Goal: Task Accomplishment & Management: Manage account settings

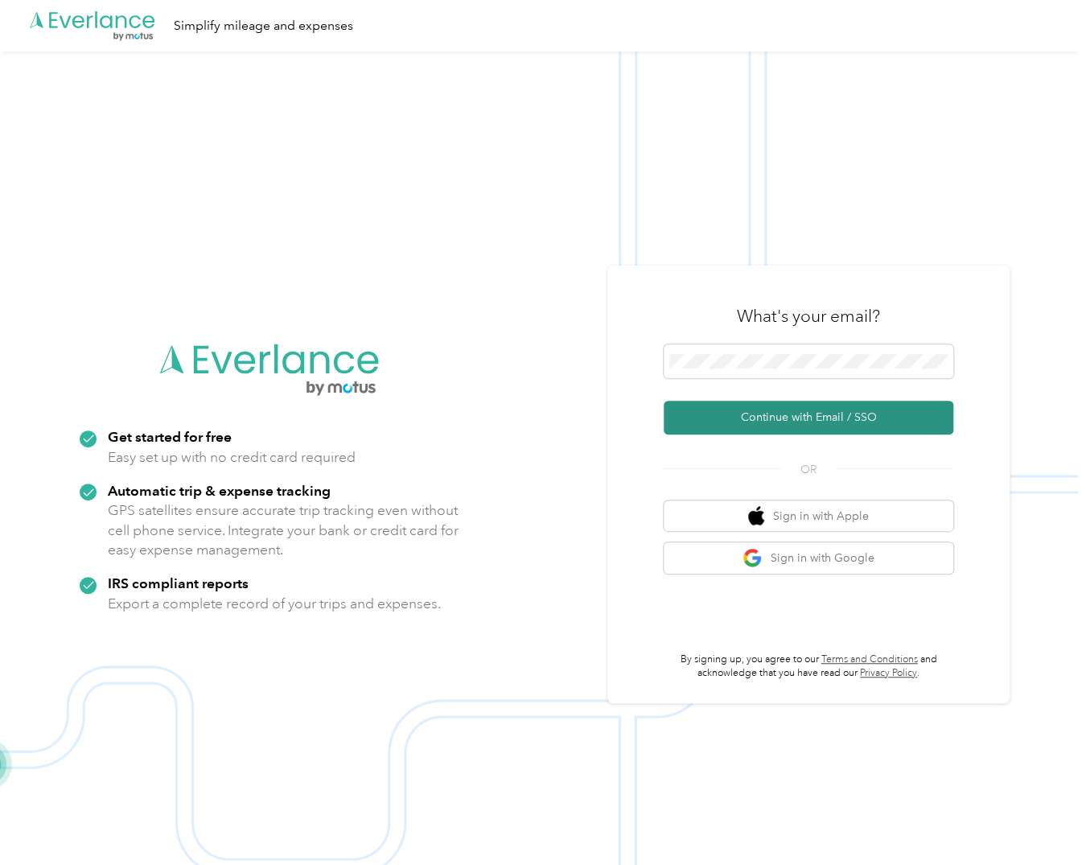
click at [756, 413] on button "Continue with Email / SSO" at bounding box center [809, 418] width 290 height 34
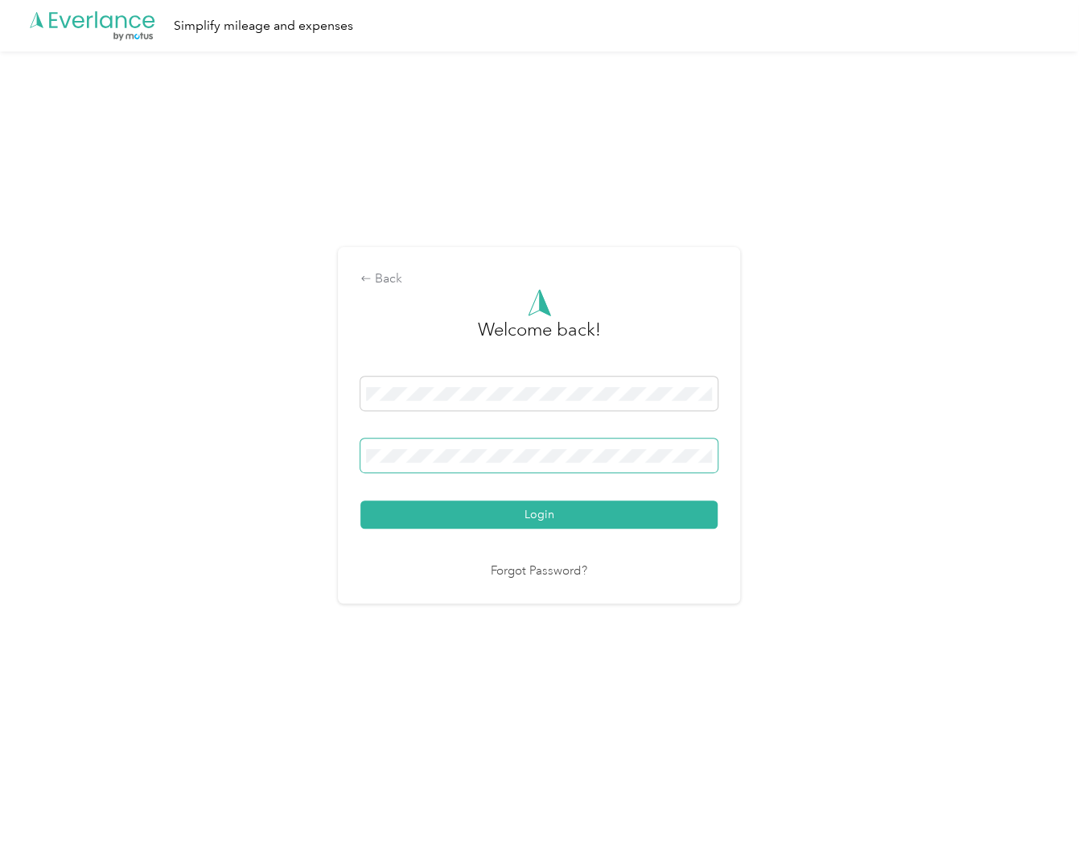
click at [360, 500] on button "Login" at bounding box center [538, 514] width 357 height 28
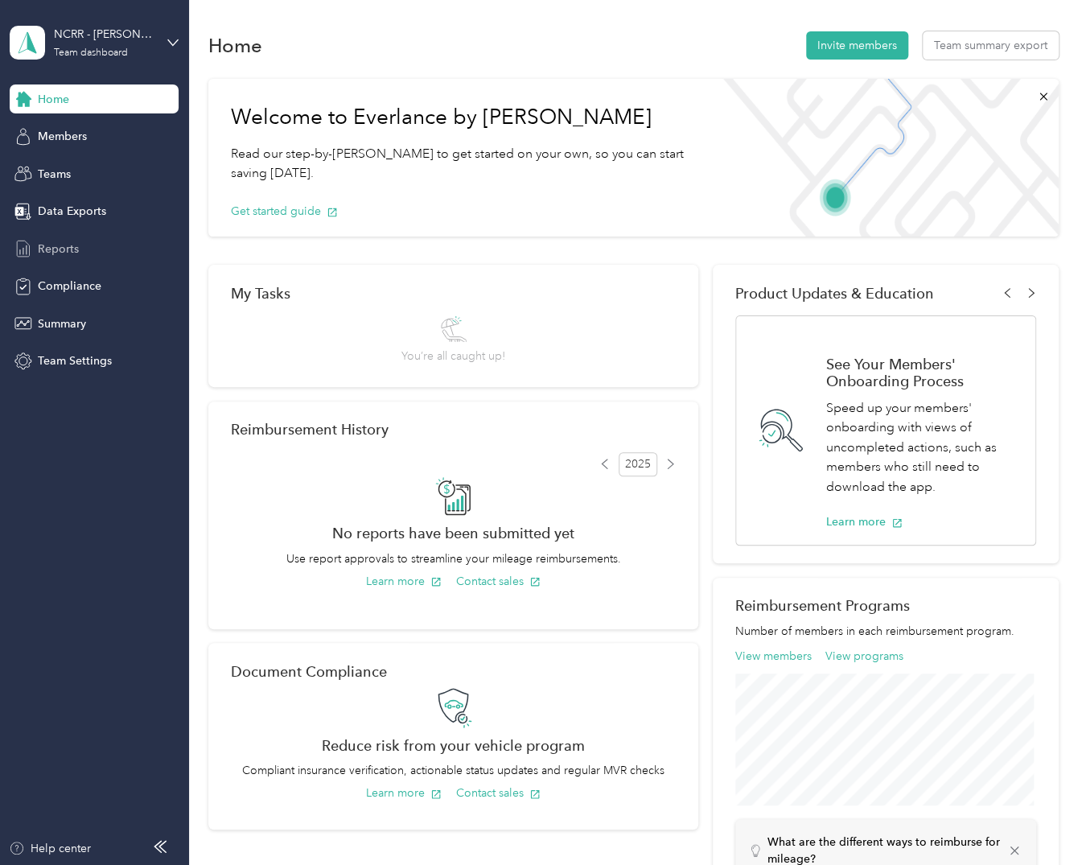
click at [80, 245] on div "Reports" at bounding box center [94, 248] width 169 height 29
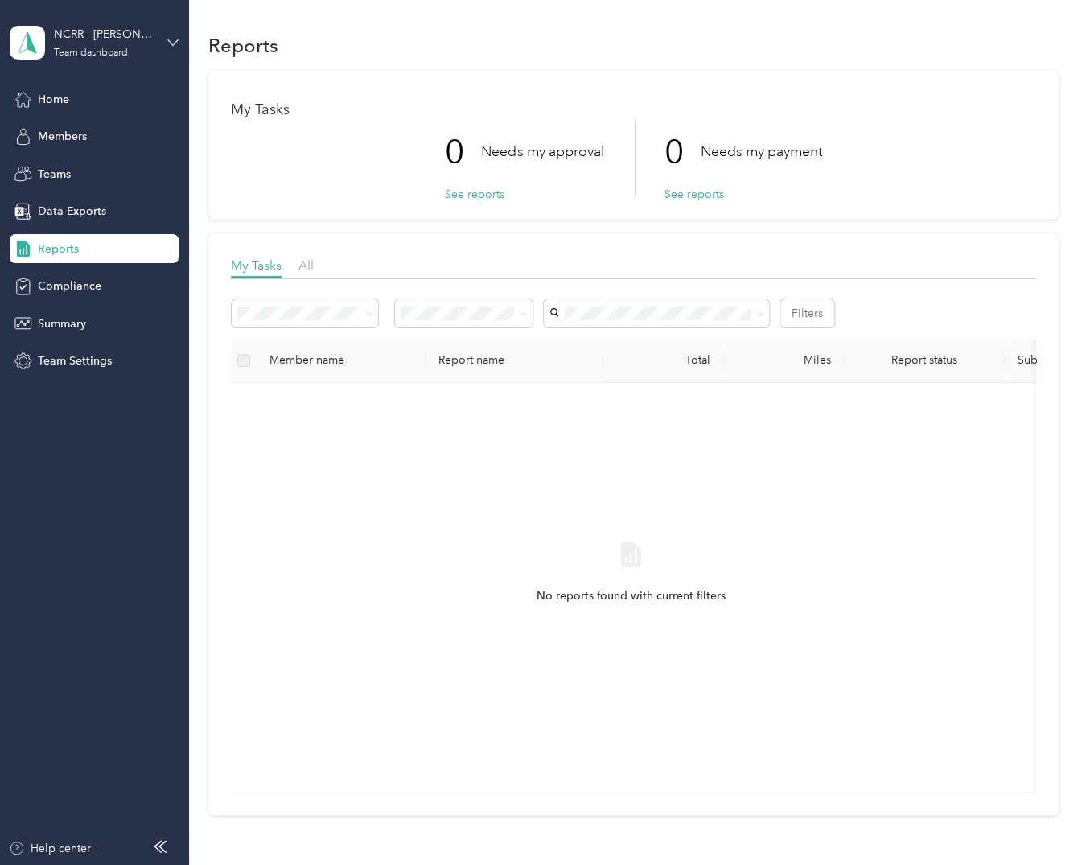
click at [173, 45] on icon at bounding box center [173, 42] width 10 height 6
click at [119, 166] on div "Personal dashboard" at bounding box center [74, 168] width 101 height 17
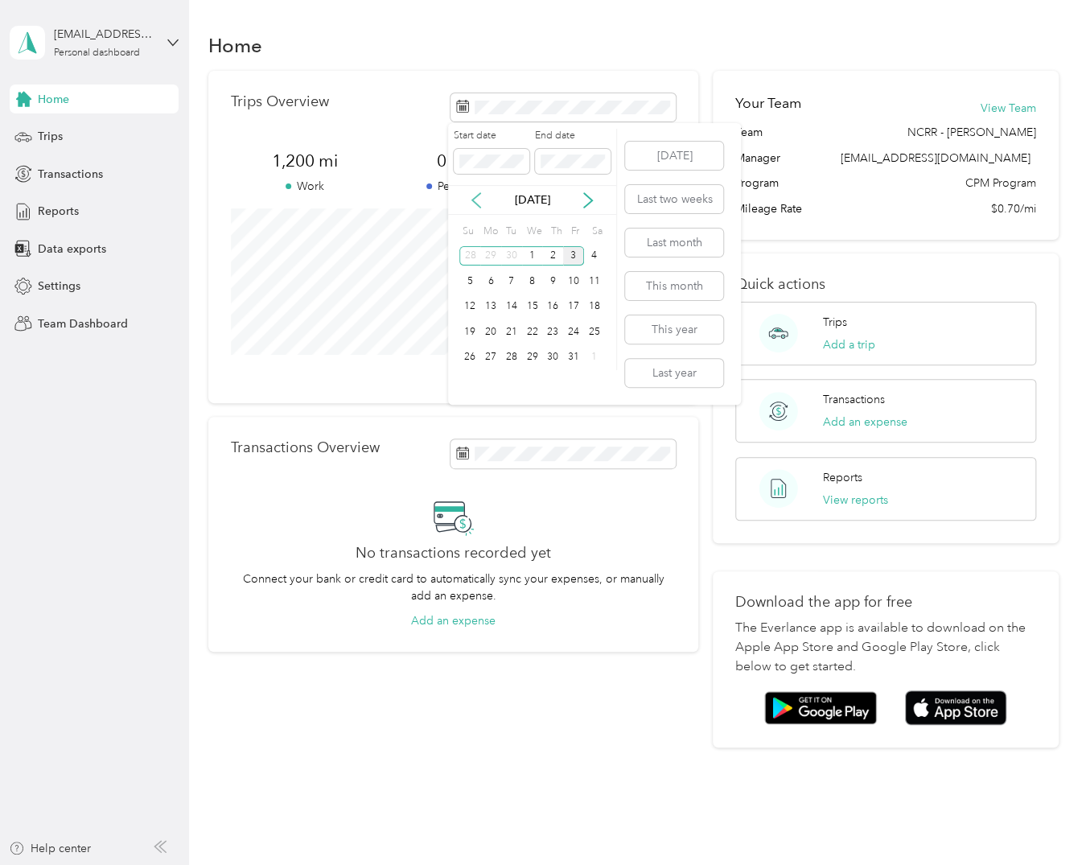
click at [473, 200] on icon at bounding box center [476, 200] width 8 height 14
click at [486, 255] on div "1" at bounding box center [490, 256] width 21 height 20
click at [508, 350] on div "30" at bounding box center [511, 357] width 21 height 20
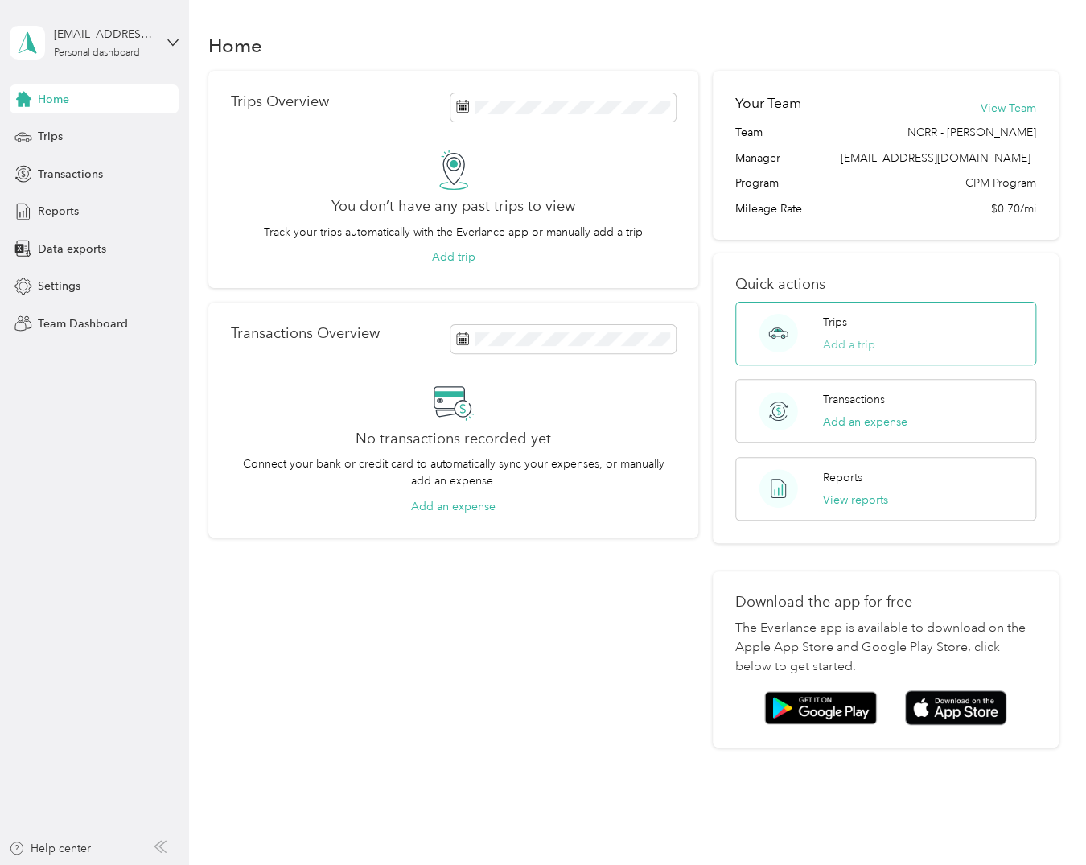
click at [847, 347] on button "Add a trip" at bounding box center [849, 344] width 52 height 17
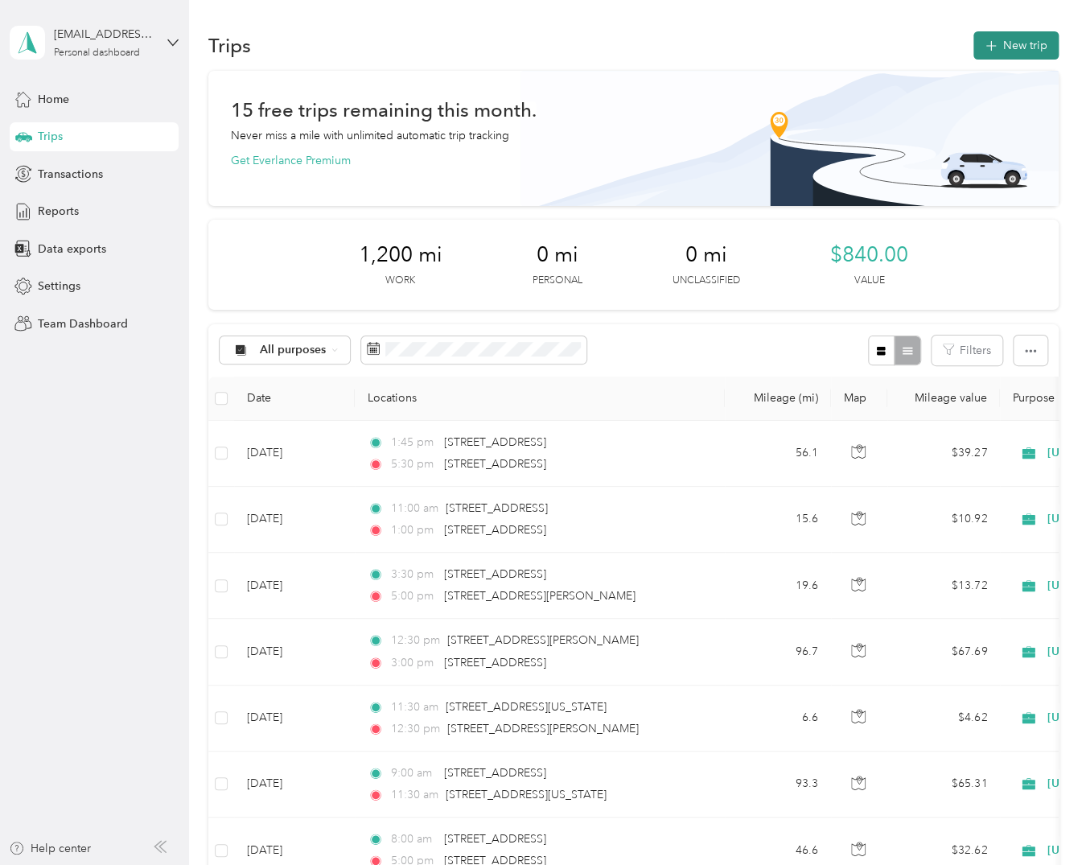
click at [1003, 39] on button "New trip" at bounding box center [1015, 45] width 85 height 28
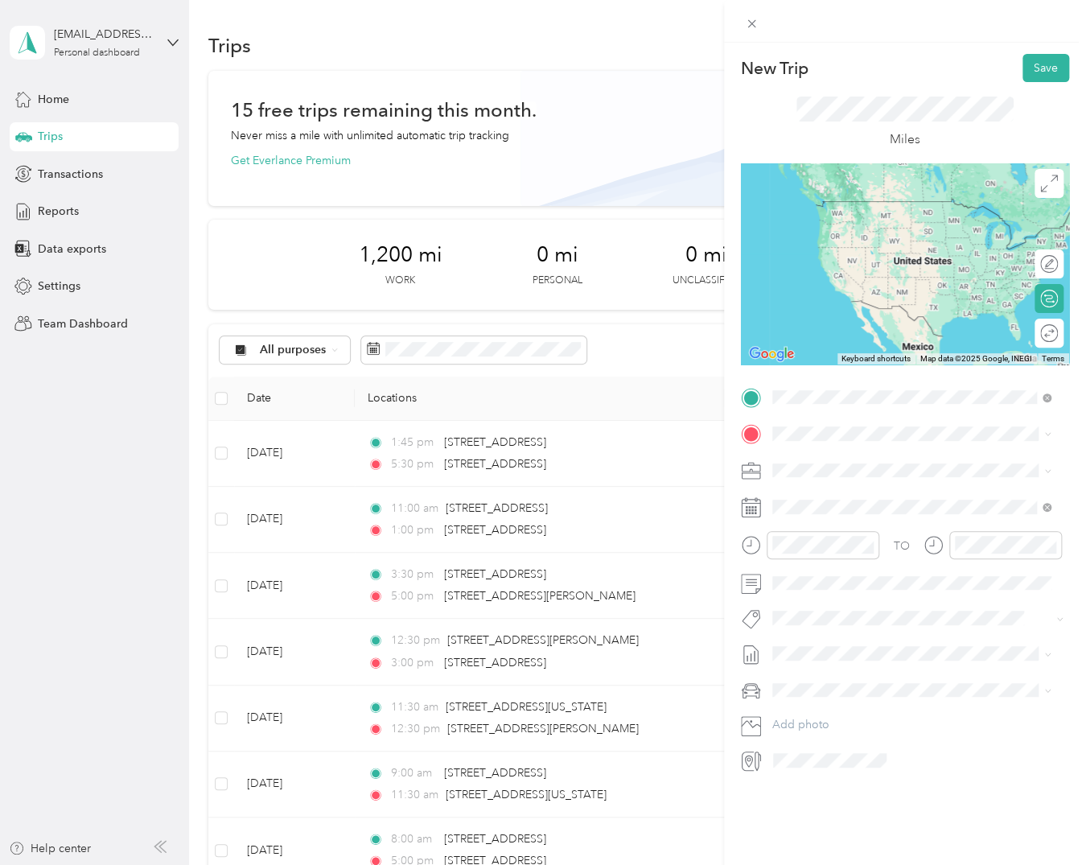
click at [942, 461] on span "[STREET_ADDRESS][US_STATE]" at bounding box center [882, 455] width 161 height 14
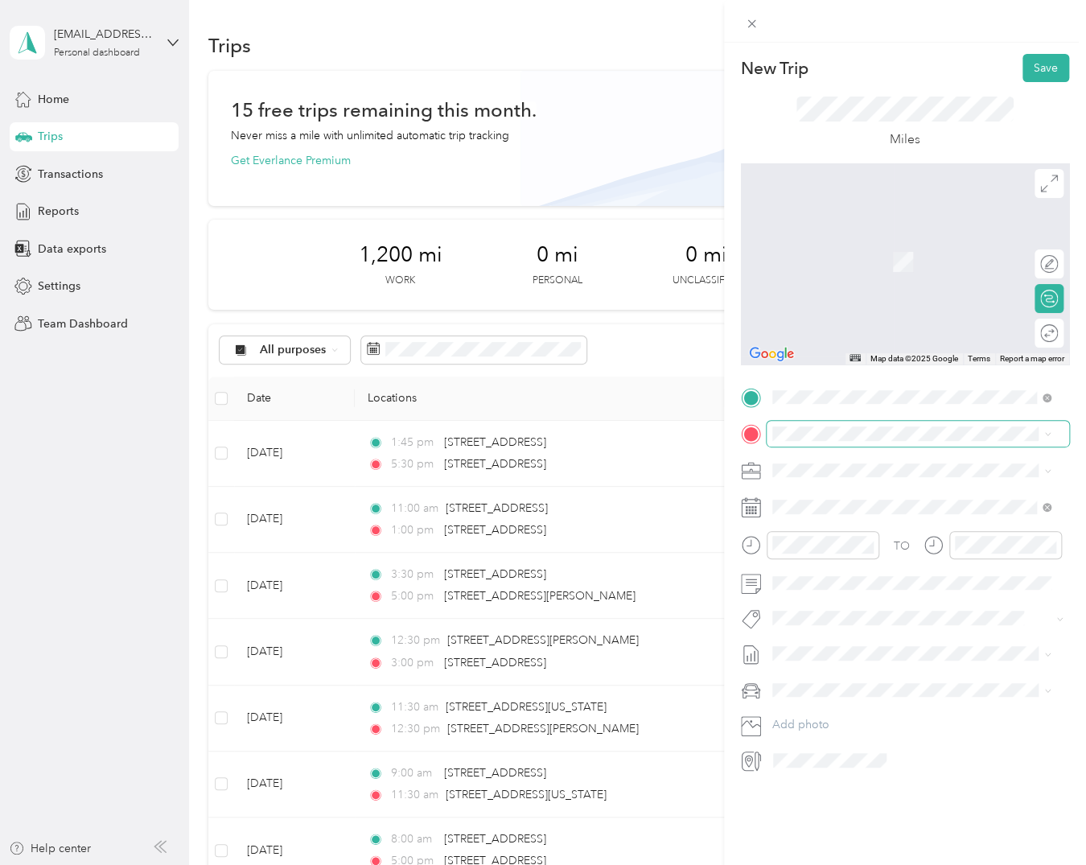
click at [901, 443] on span at bounding box center [918, 434] width 302 height 26
click at [129, 475] on div "New Trip Save This trip cannot be edited because it is either under review, app…" at bounding box center [543, 432] width 1086 height 865
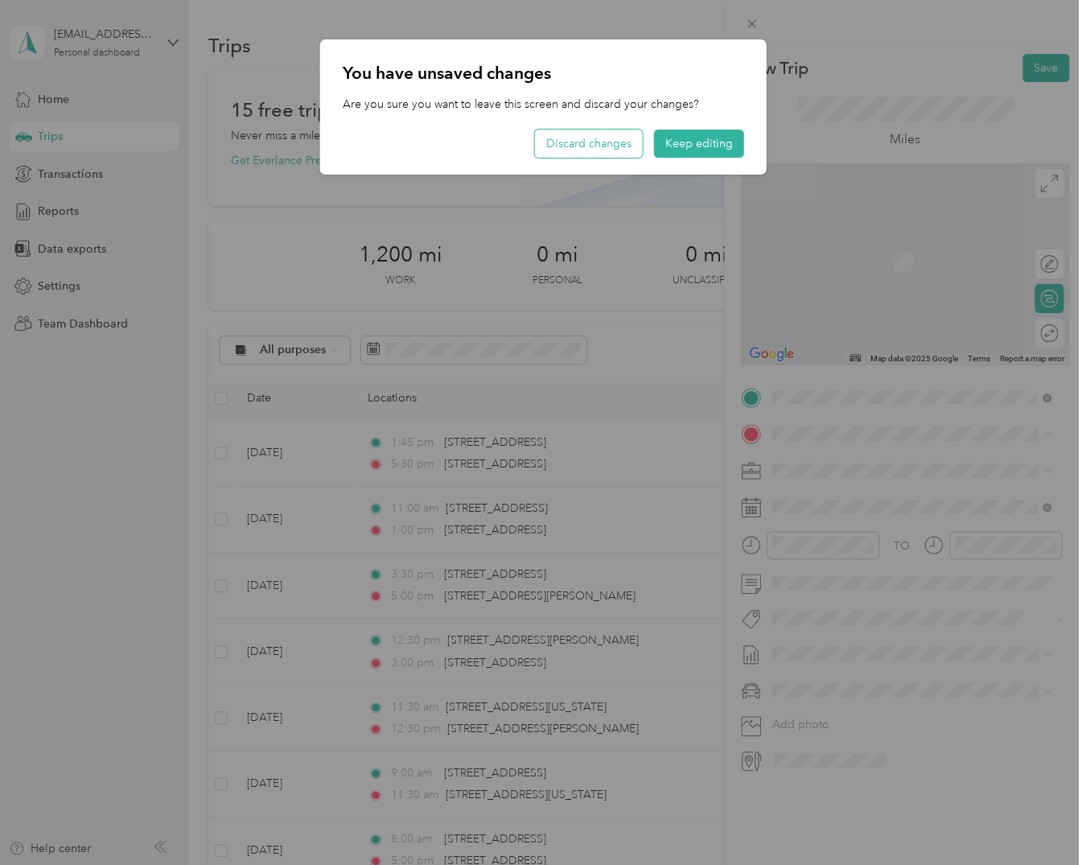
click at [588, 146] on button "Discard changes" at bounding box center [589, 144] width 108 height 28
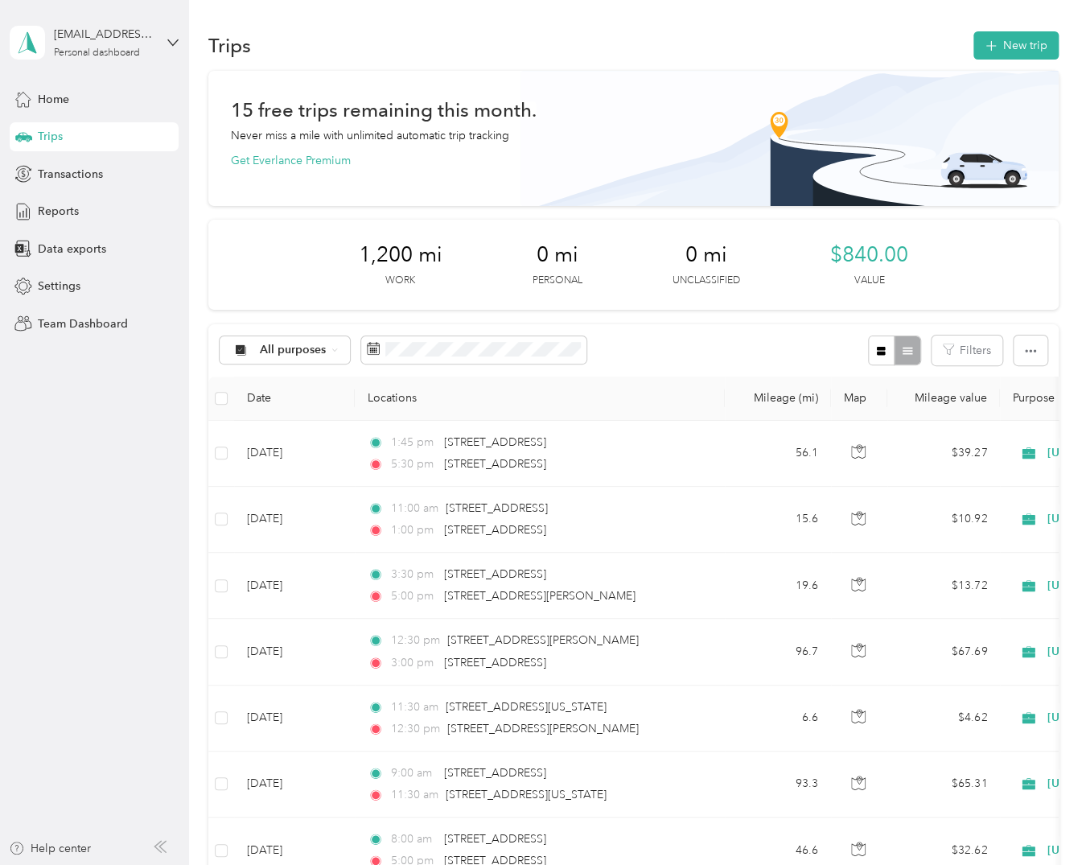
drag, startPoint x: 101, startPoint y: 446, endPoint x: 136, endPoint y: 442, distance: 34.8
click at [102, 446] on aside "[EMAIL_ADDRESS][DOMAIN_NAME] Personal dashboard Home Trips Transactions Reports…" at bounding box center [94, 432] width 189 height 865
click at [197, 253] on div "Trips New trip 15 free trips remaining this month. Never miss a mile with unlim…" at bounding box center [633, 674] width 889 height 1348
click at [1019, 58] on button "New trip" at bounding box center [1015, 45] width 85 height 28
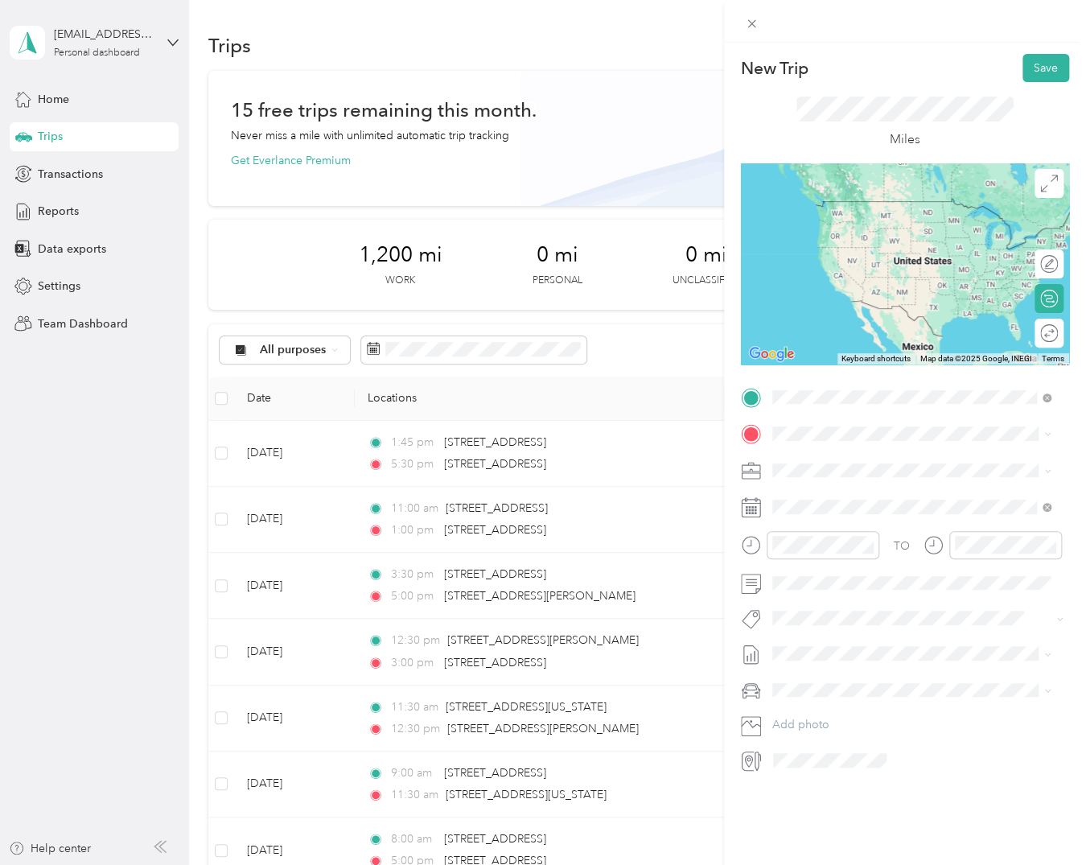
click at [861, 463] on span "[STREET_ADDRESS][US_STATE]" at bounding box center [882, 455] width 161 height 14
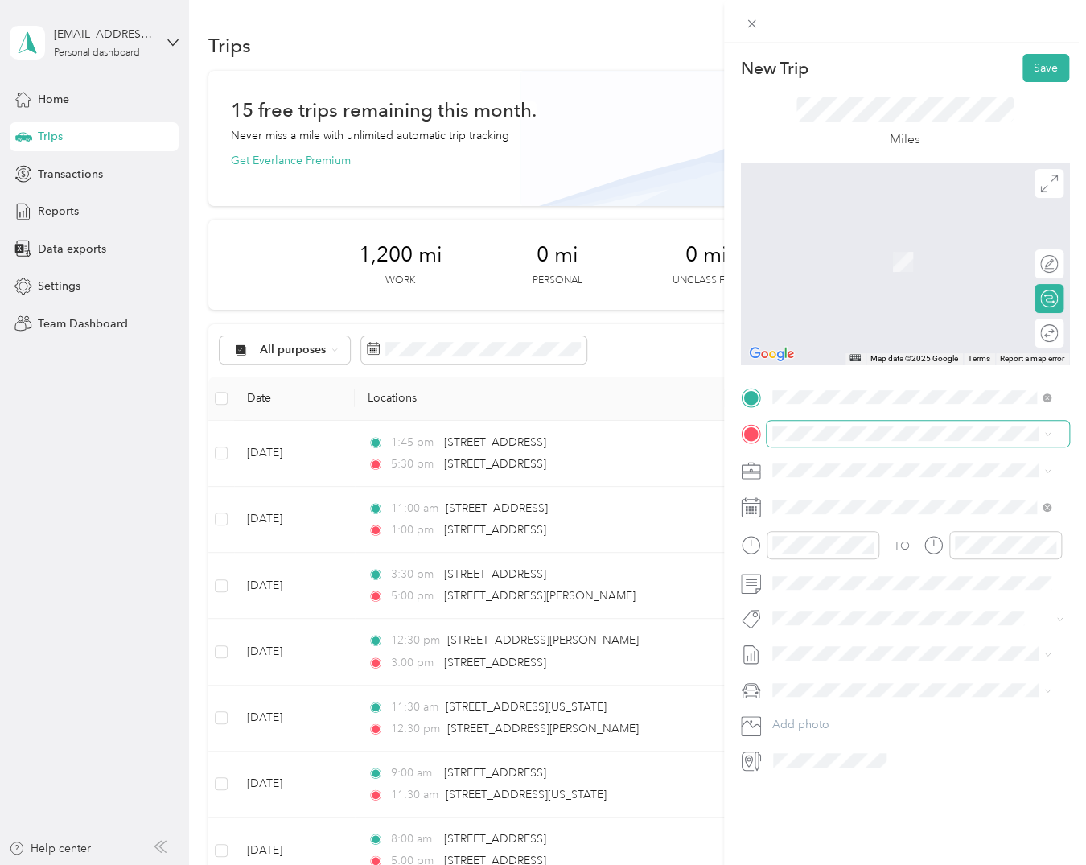
click at [798, 442] on span at bounding box center [918, 434] width 302 height 26
click at [885, 498] on span "[STREET_ADDRESS][US_STATE][US_STATE]" at bounding box center [912, 491] width 220 height 14
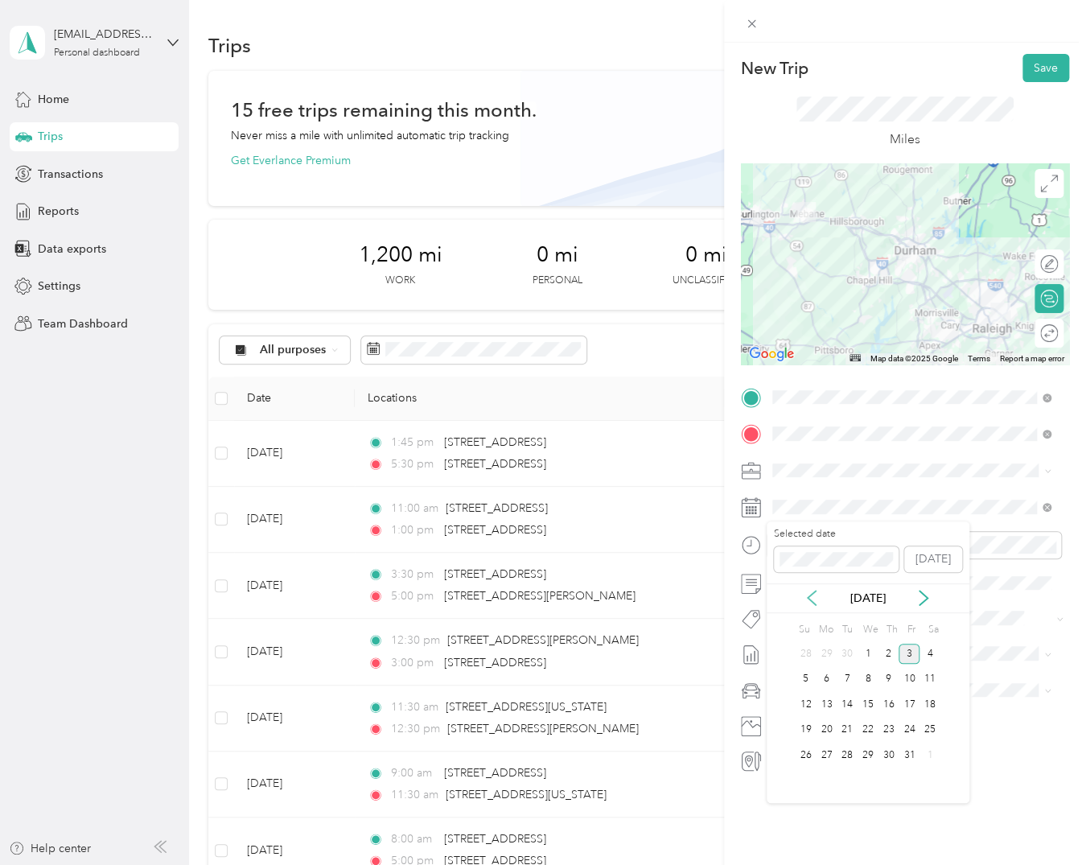
click at [811, 600] on icon at bounding box center [812, 597] width 8 height 14
click at [840, 677] on div "9" at bounding box center [847, 679] width 21 height 20
click at [833, 585] on div "00" at bounding box center [835, 579] width 39 height 23
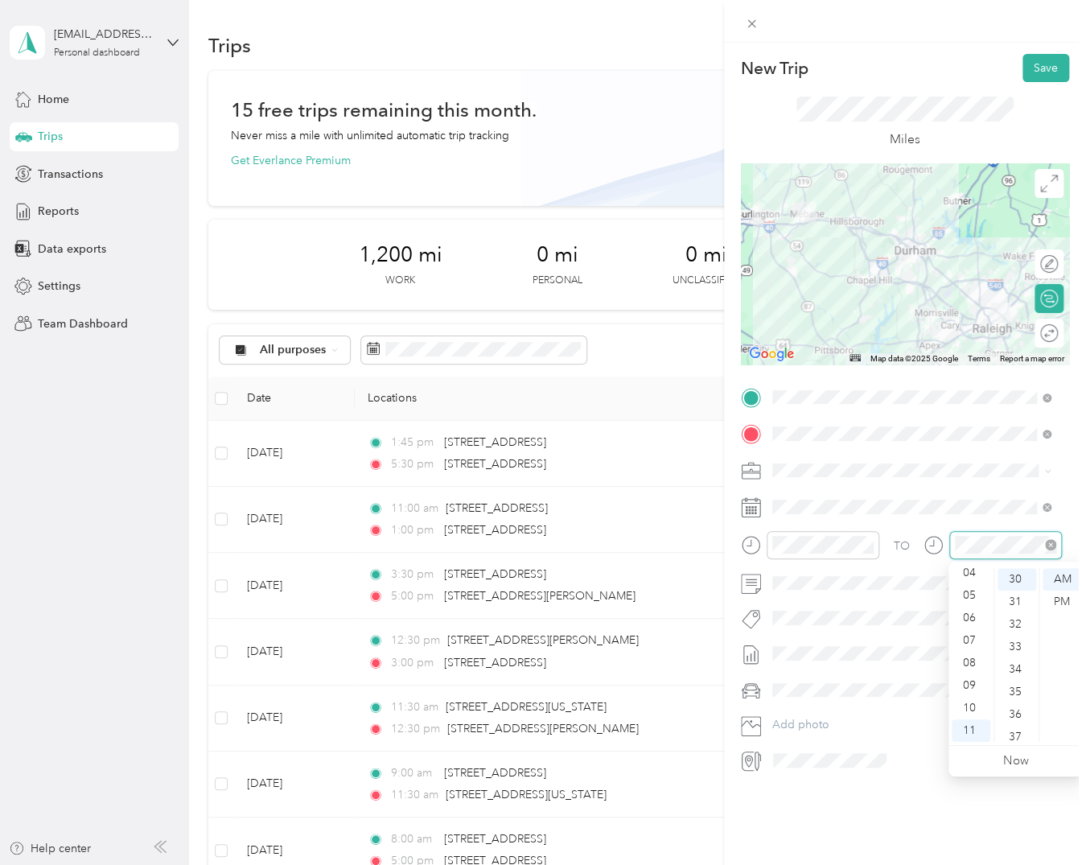
scroll to position [676, 0]
click at [975, 577] on div "04" at bounding box center [971, 572] width 39 height 23
click at [1014, 585] on div "00" at bounding box center [1016, 579] width 39 height 23
click at [1066, 605] on div "PM" at bounding box center [1061, 601] width 39 height 23
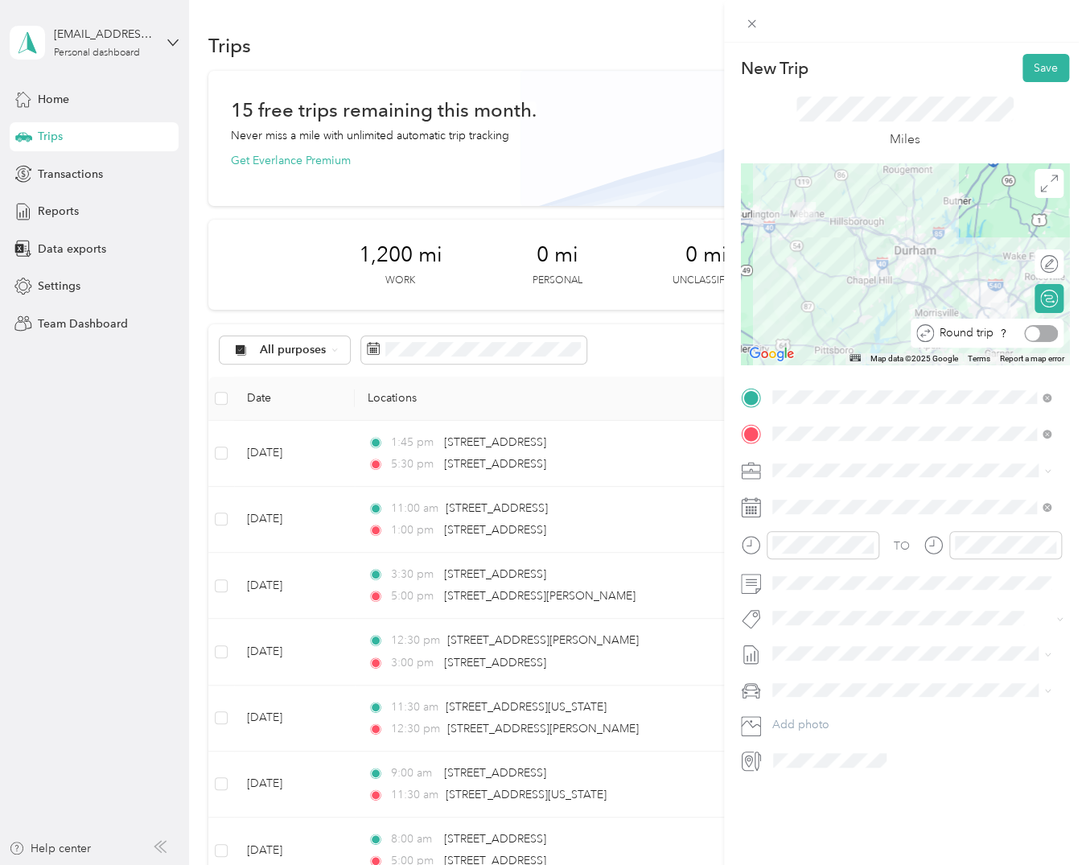
click at [1033, 333] on div at bounding box center [1041, 333] width 34 height 17
click at [1026, 67] on button "Save" at bounding box center [1045, 68] width 47 height 28
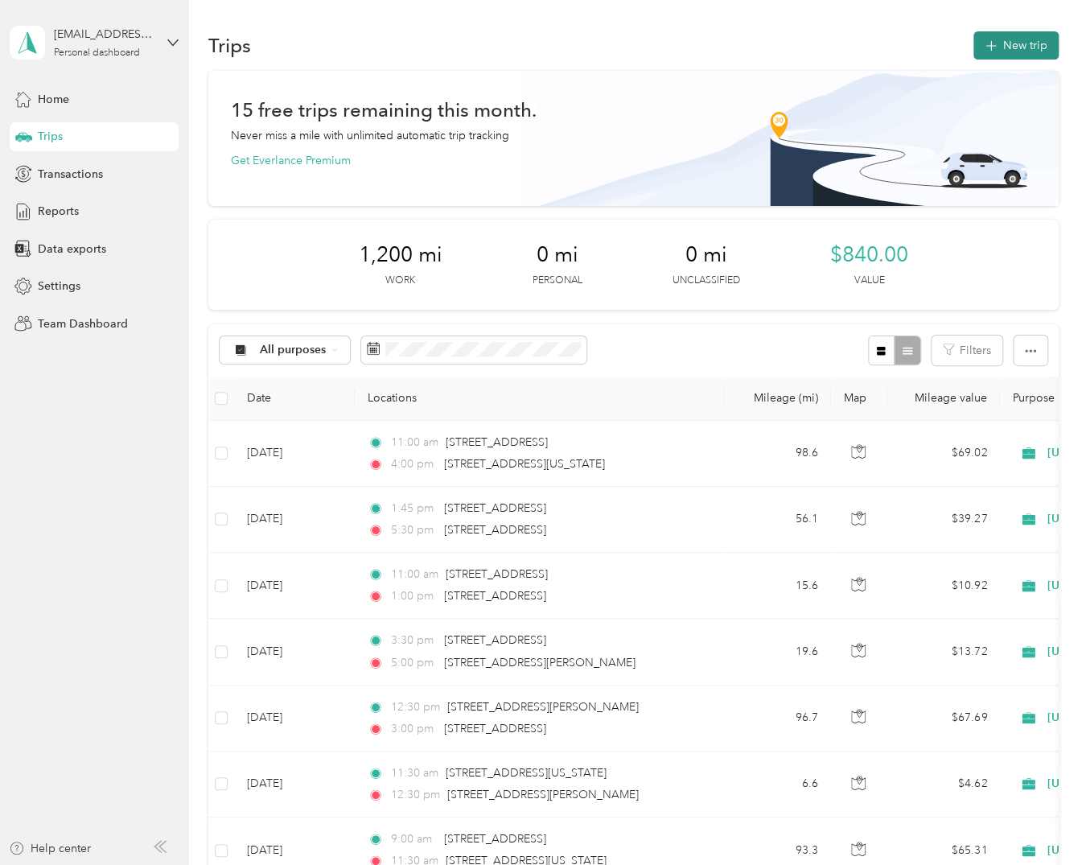
click at [1030, 43] on button "New trip" at bounding box center [1015, 45] width 85 height 28
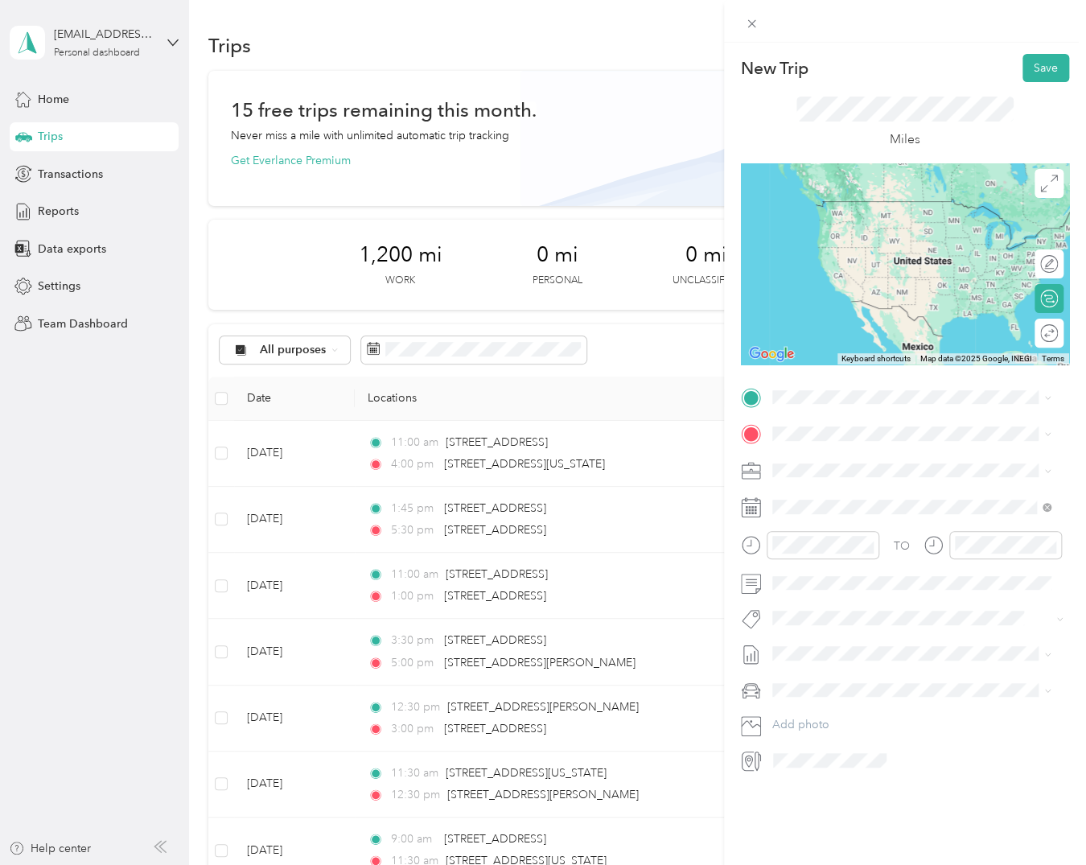
click at [862, 462] on span "[STREET_ADDRESS][US_STATE]" at bounding box center [882, 454] width 161 height 14
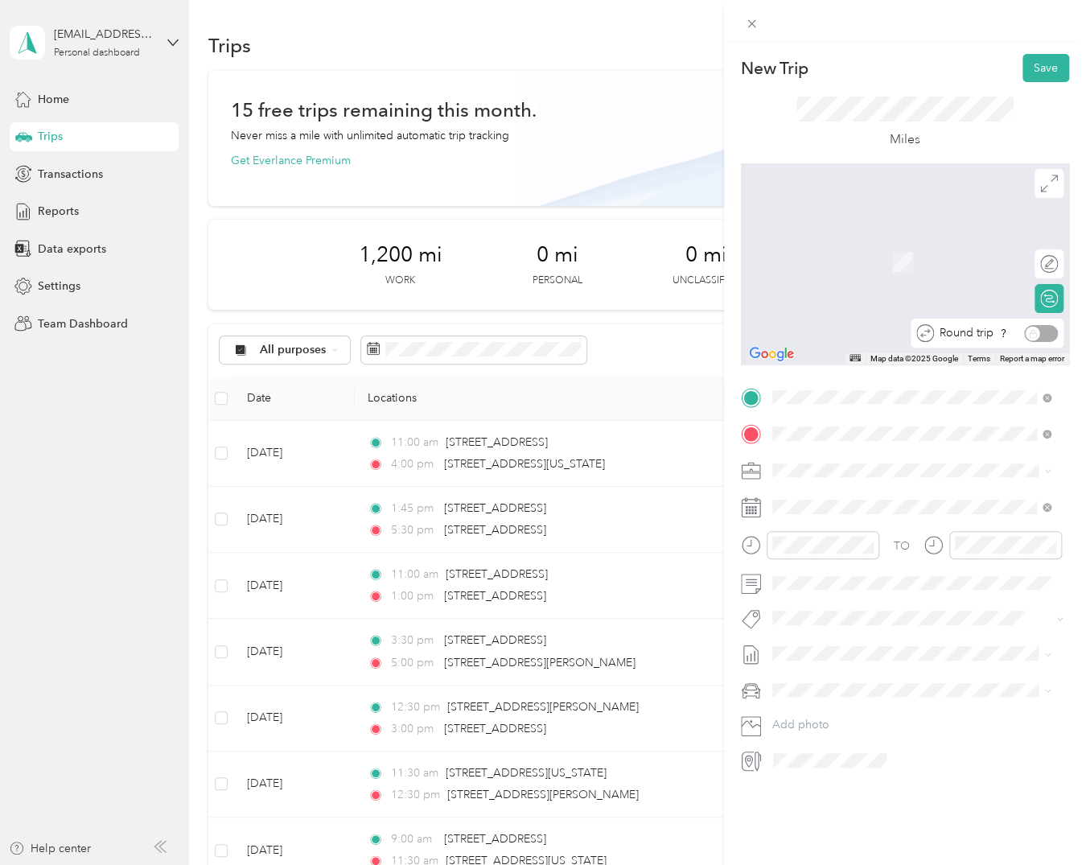
click at [1039, 335] on div "Round trip" at bounding box center [996, 333] width 124 height 17
click at [1030, 333] on div "Round trip" at bounding box center [996, 333] width 124 height 17
click at [880, 441] on span at bounding box center [918, 434] width 302 height 26
click at [865, 489] on span "[STREET_ADDRESS][US_STATE]" at bounding box center [882, 491] width 161 height 14
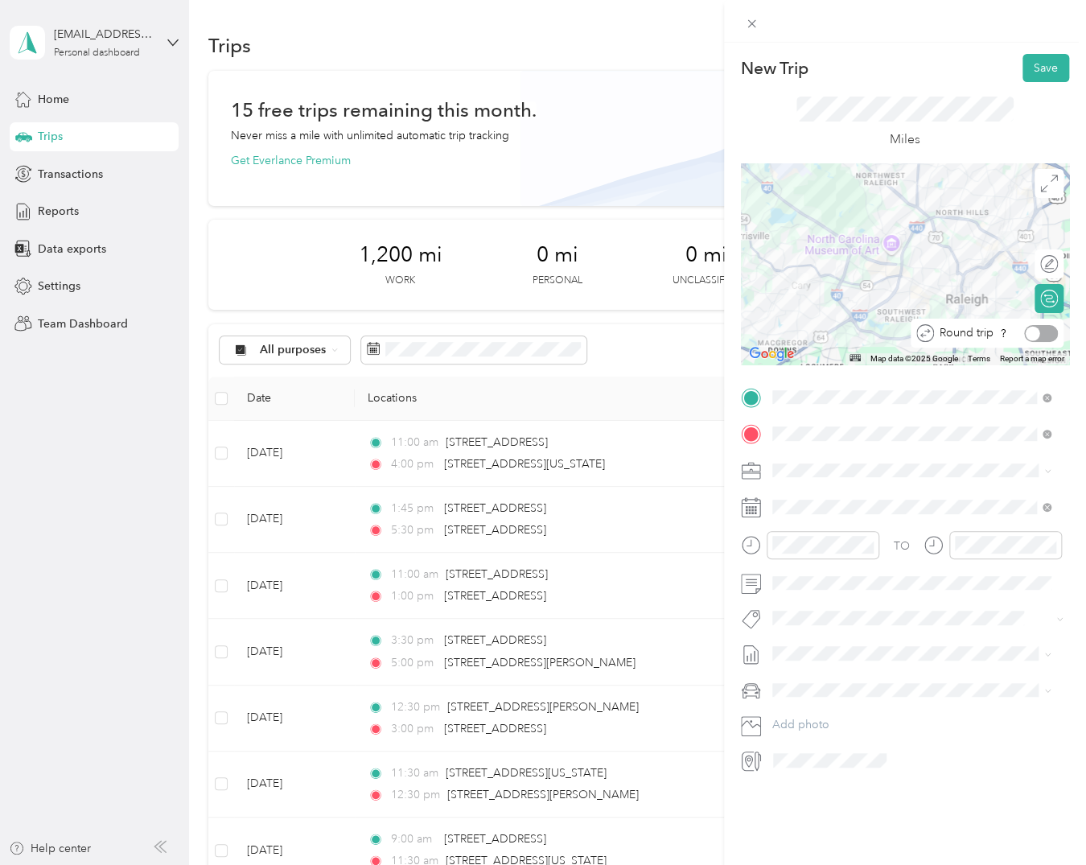
click at [1033, 335] on div at bounding box center [1041, 333] width 34 height 17
click at [811, 598] on icon at bounding box center [812, 598] width 16 height 16
click at [825, 726] on div "22" at bounding box center [826, 730] width 21 height 20
click at [834, 585] on div "00" at bounding box center [835, 579] width 39 height 23
click at [969, 649] on div "03" at bounding box center [971, 646] width 39 height 23
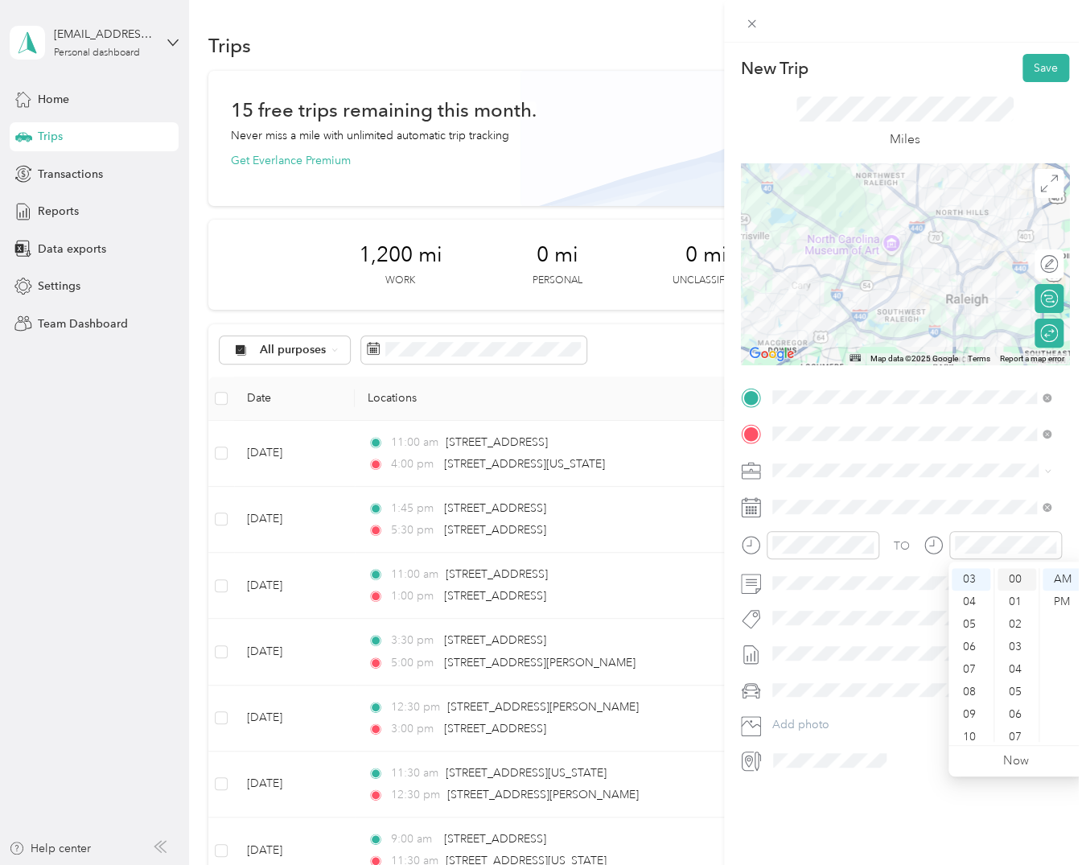
click at [1017, 587] on div "00" at bounding box center [1016, 579] width 39 height 23
click at [1059, 595] on div "PM" at bounding box center [1061, 601] width 39 height 23
click at [1033, 64] on button "Save" at bounding box center [1045, 68] width 47 height 28
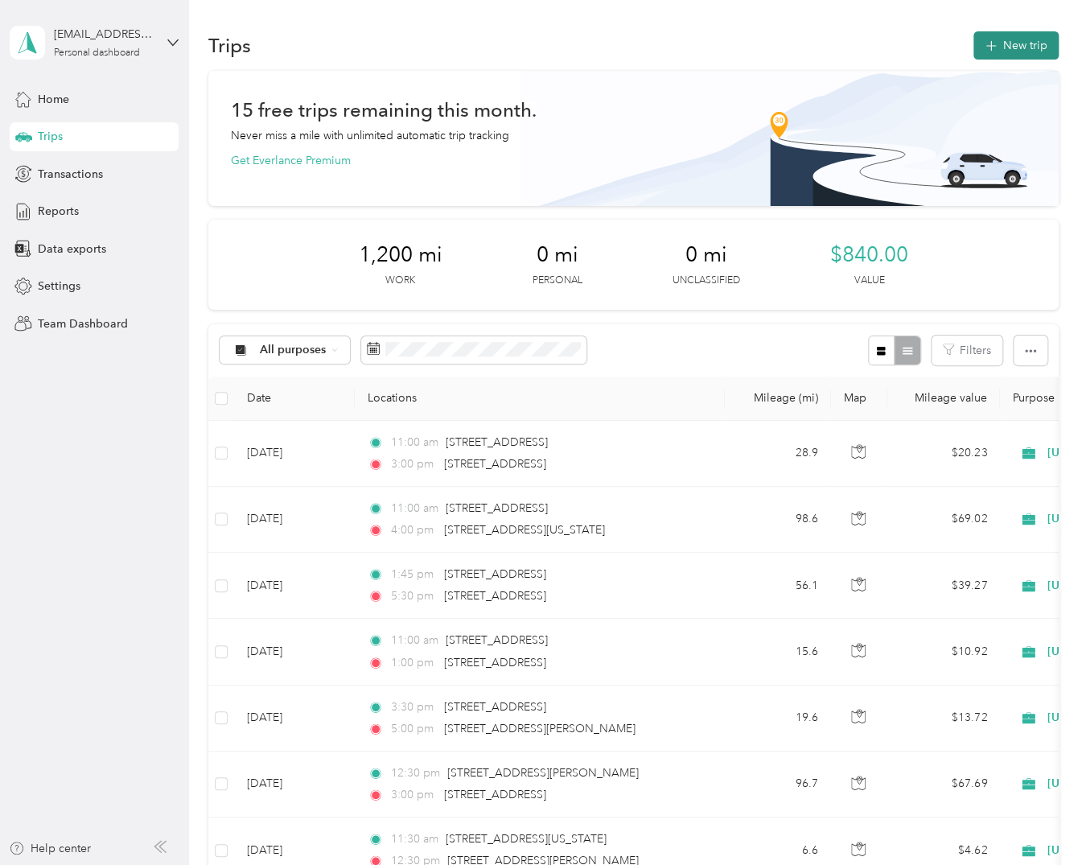
click at [1020, 43] on button "New trip" at bounding box center [1015, 45] width 85 height 28
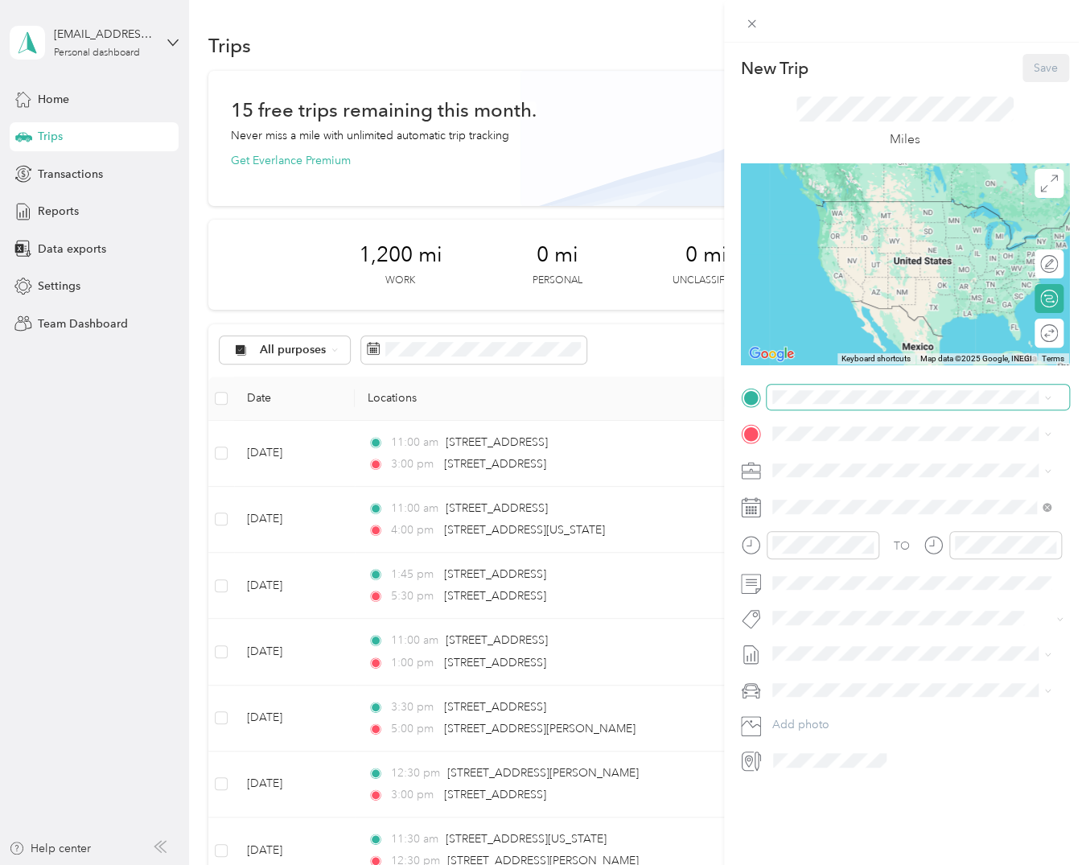
click at [856, 384] on span at bounding box center [918, 397] width 302 height 26
click at [926, 456] on span "[STREET_ADDRESS][US_STATE]" at bounding box center [882, 455] width 161 height 14
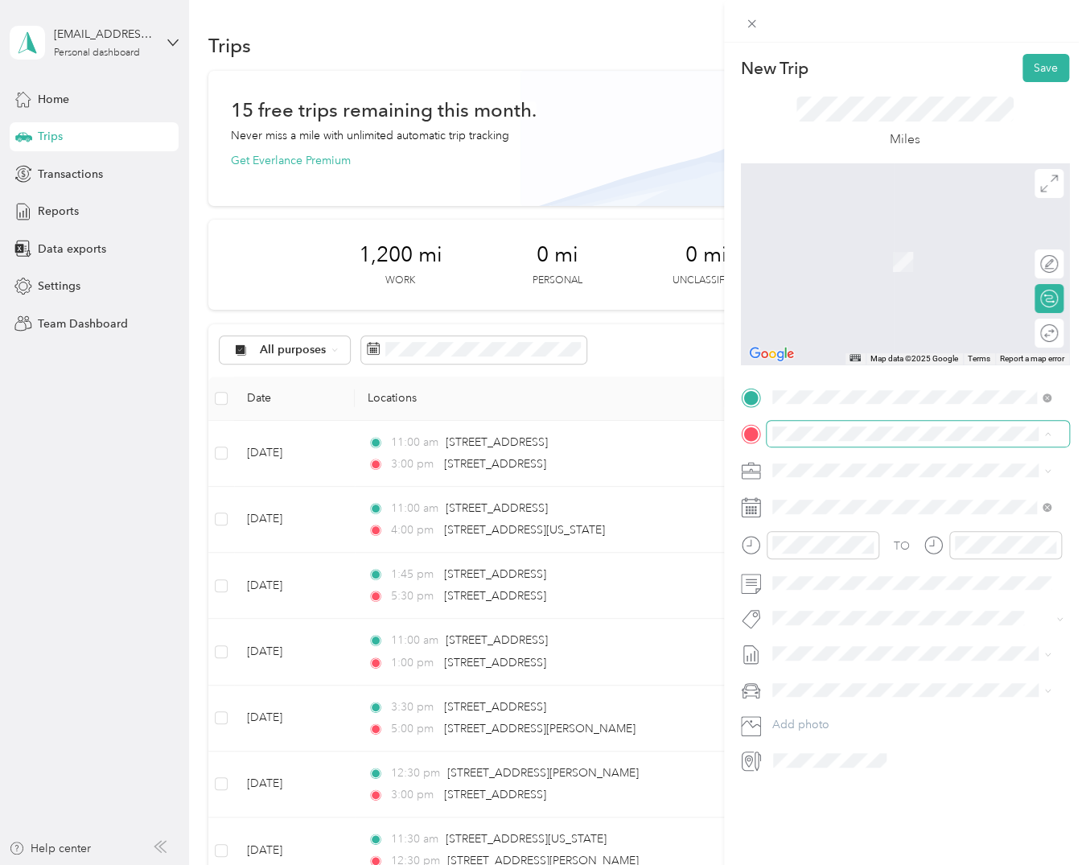
click at [801, 440] on span at bounding box center [918, 434] width 302 height 26
click at [942, 495] on span "[STREET_ADDRESS][US_STATE]" at bounding box center [882, 491] width 161 height 14
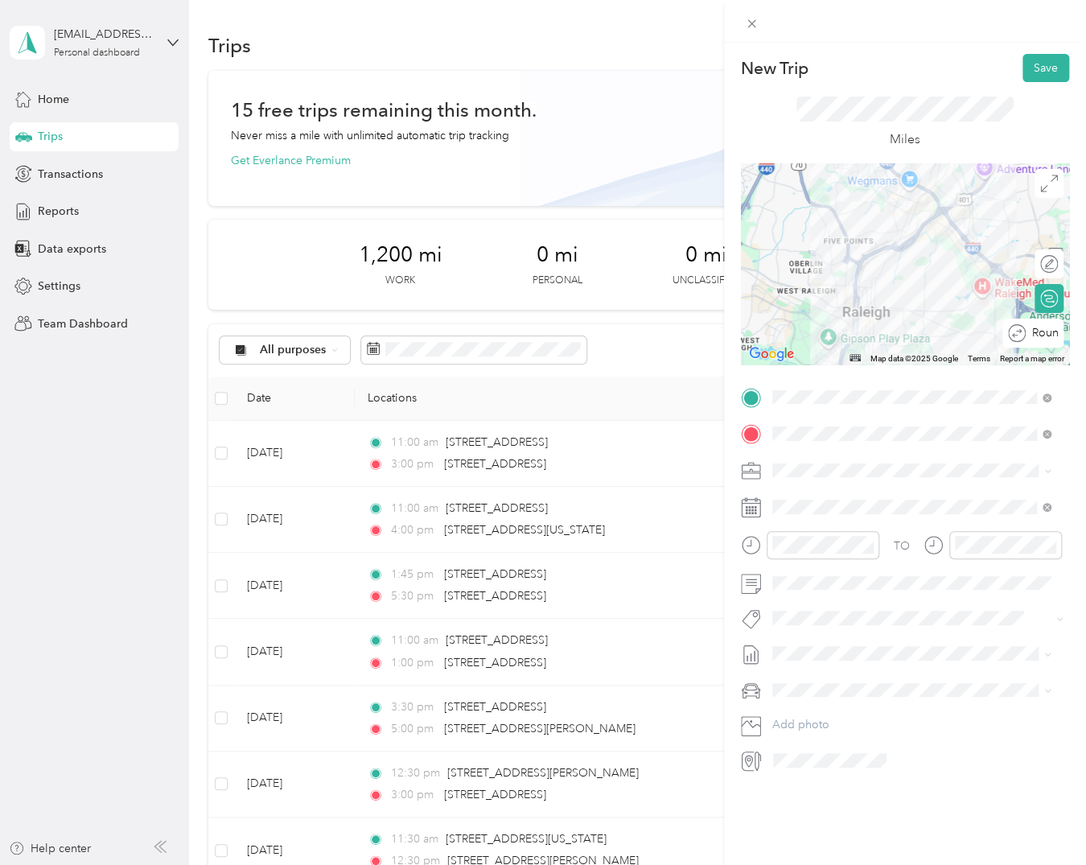
click at [806, 598] on icon at bounding box center [812, 598] width 16 height 16
click at [806, 596] on icon at bounding box center [812, 598] width 16 height 16
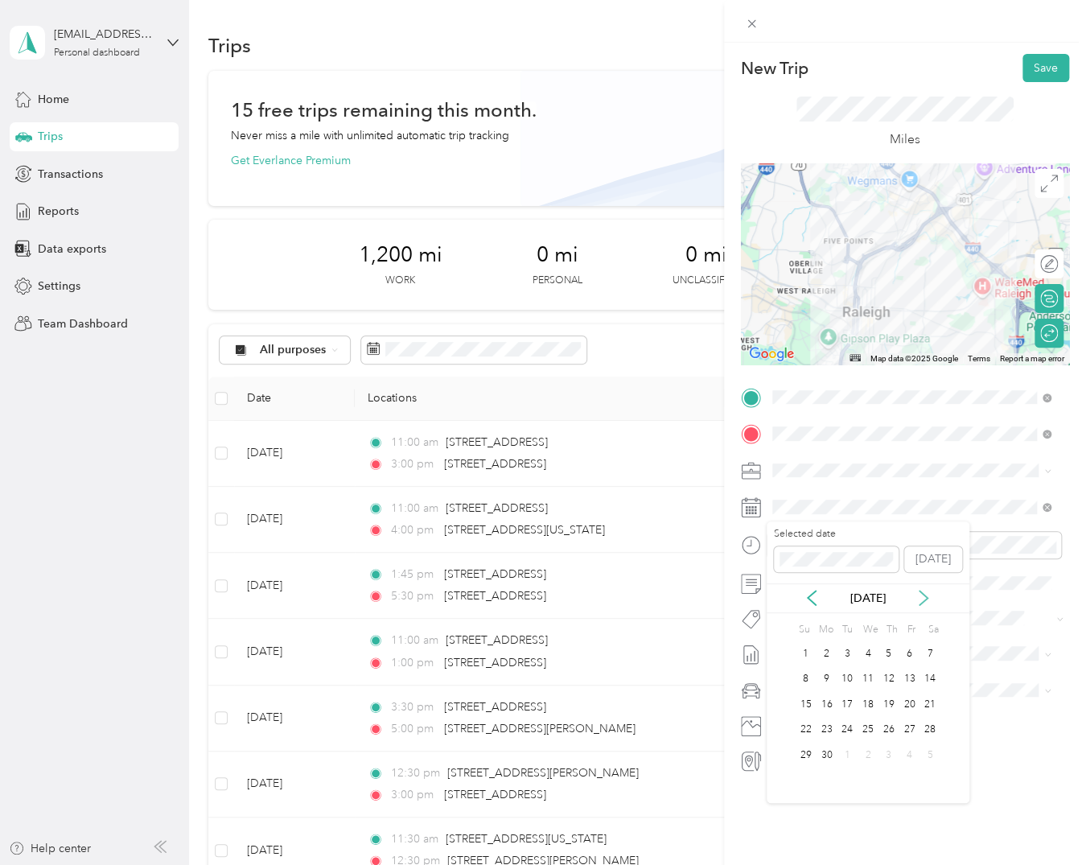
click at [928, 594] on icon at bounding box center [923, 598] width 16 height 16
click at [883, 656] on div "4" at bounding box center [888, 654] width 21 height 20
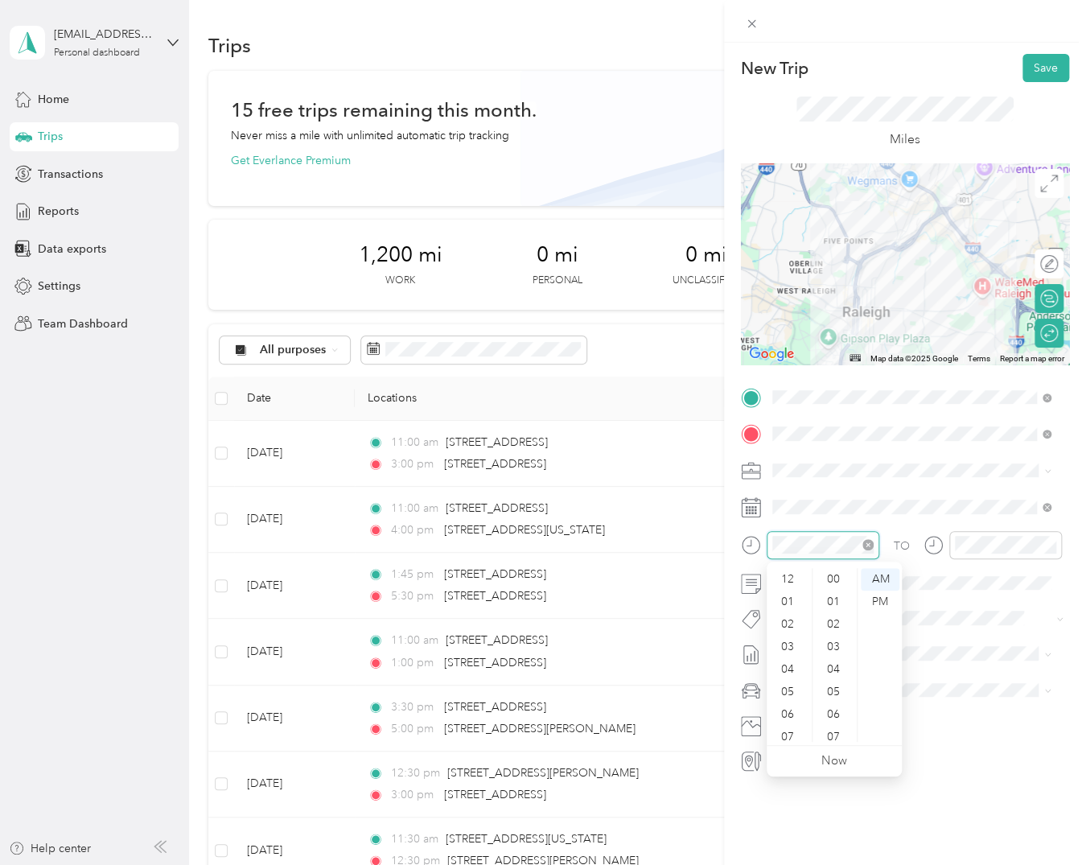
scroll to position [97, 0]
click at [792, 669] on div "08" at bounding box center [789, 663] width 39 height 23
click at [834, 581] on div "00" at bounding box center [835, 579] width 39 height 23
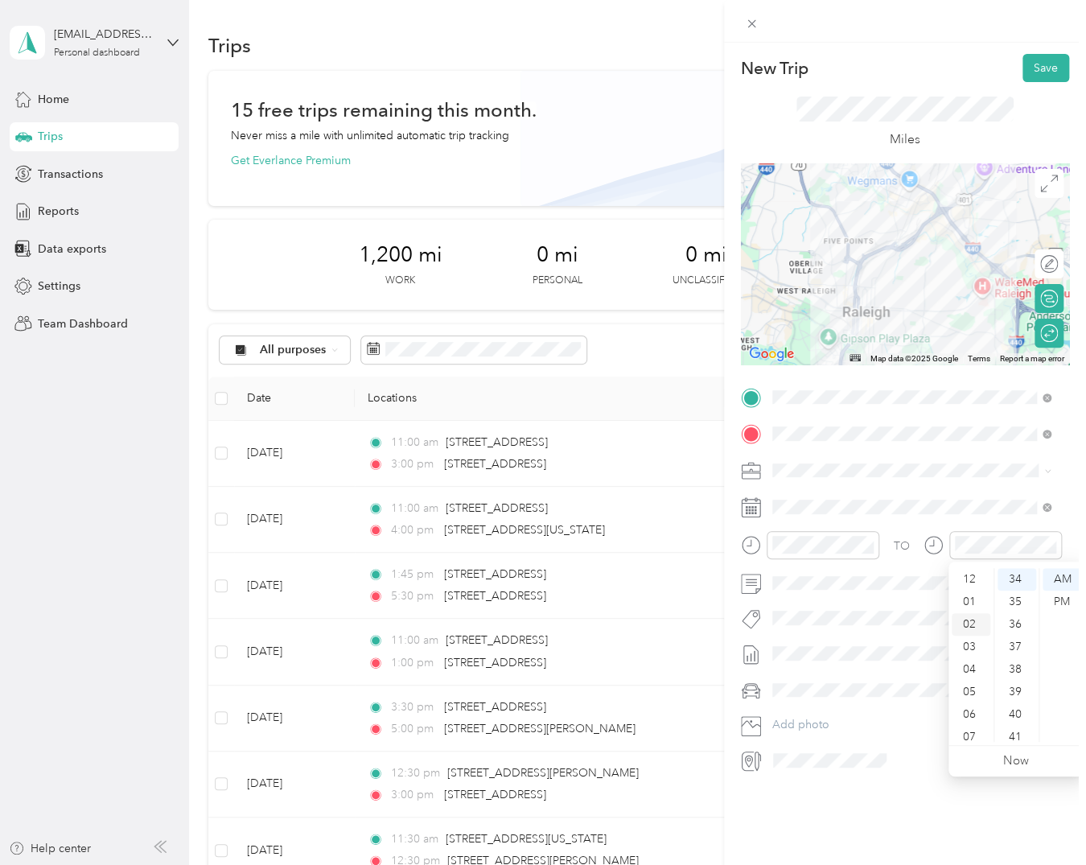
click at [969, 627] on div "02" at bounding box center [971, 624] width 39 height 23
click at [1014, 581] on div "00" at bounding box center [1016, 579] width 39 height 23
click at [1052, 602] on div "PM" at bounding box center [1061, 601] width 39 height 23
click at [1030, 66] on button "Save" at bounding box center [1045, 68] width 47 height 28
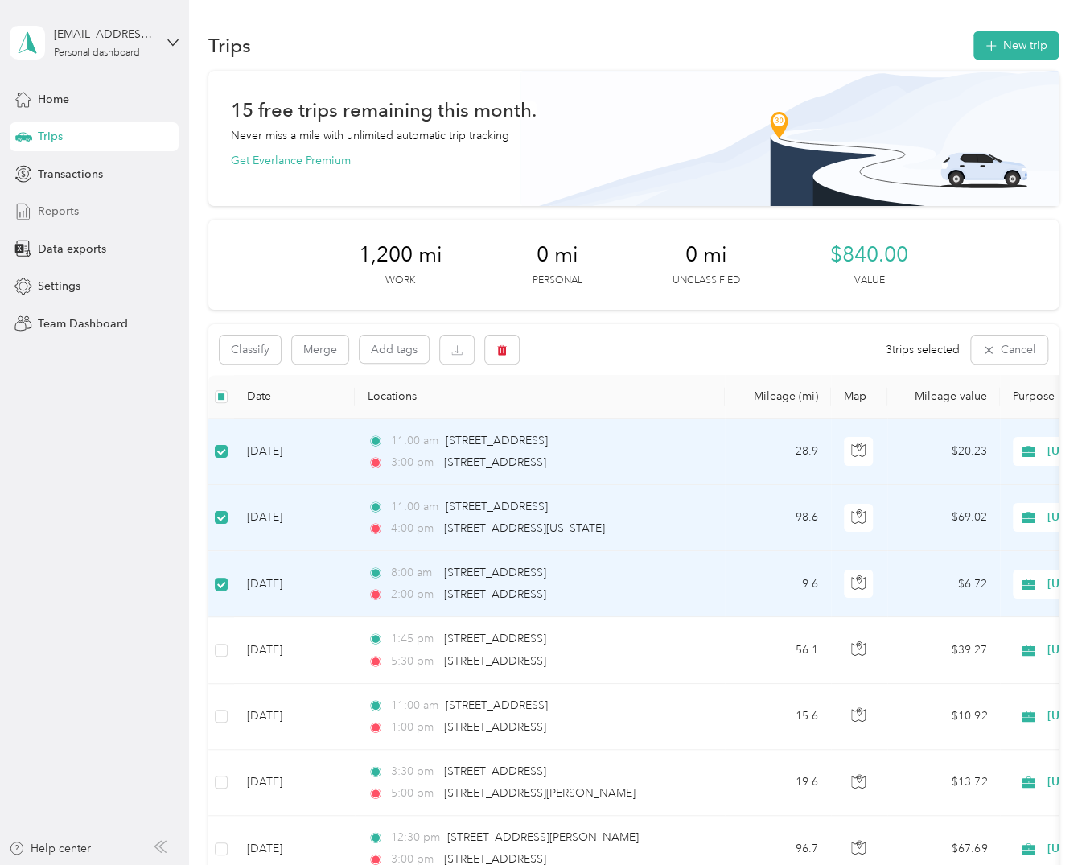
click at [62, 208] on span "Reports" at bounding box center [58, 211] width 41 height 17
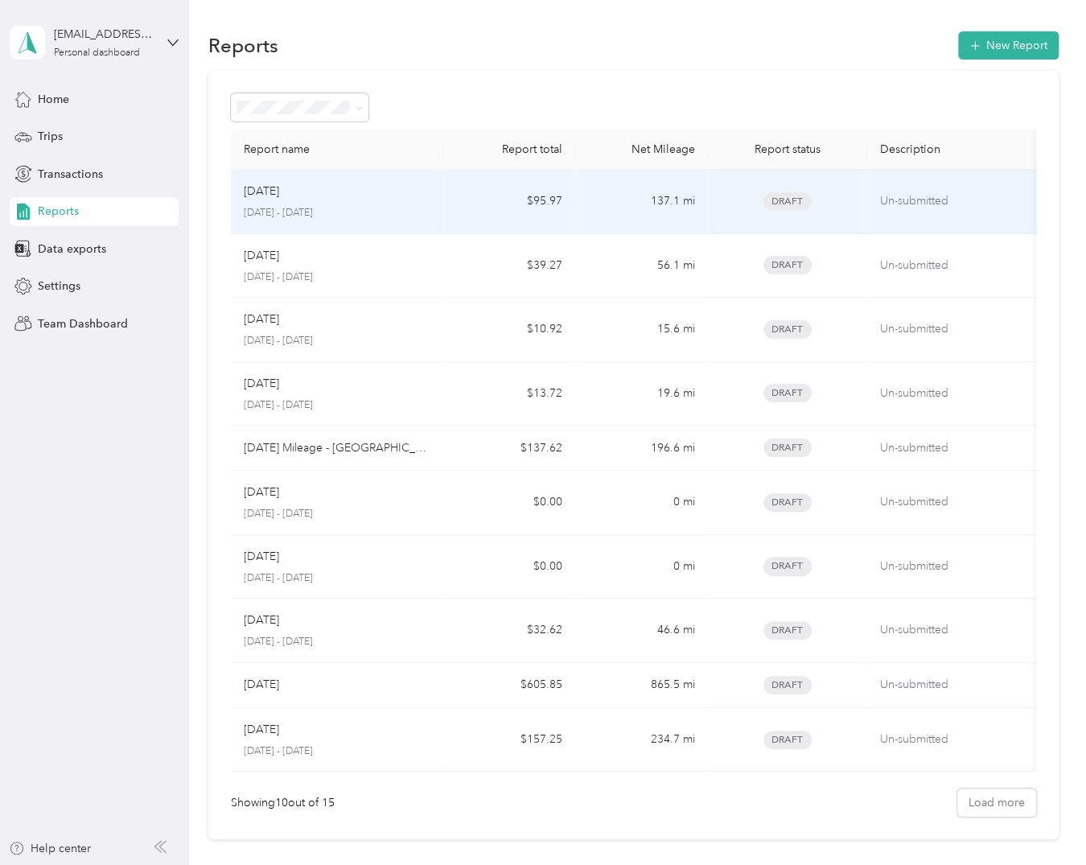
click at [360, 201] on div "Sep [DATE] - [DATE]" at bounding box center [337, 202] width 186 height 38
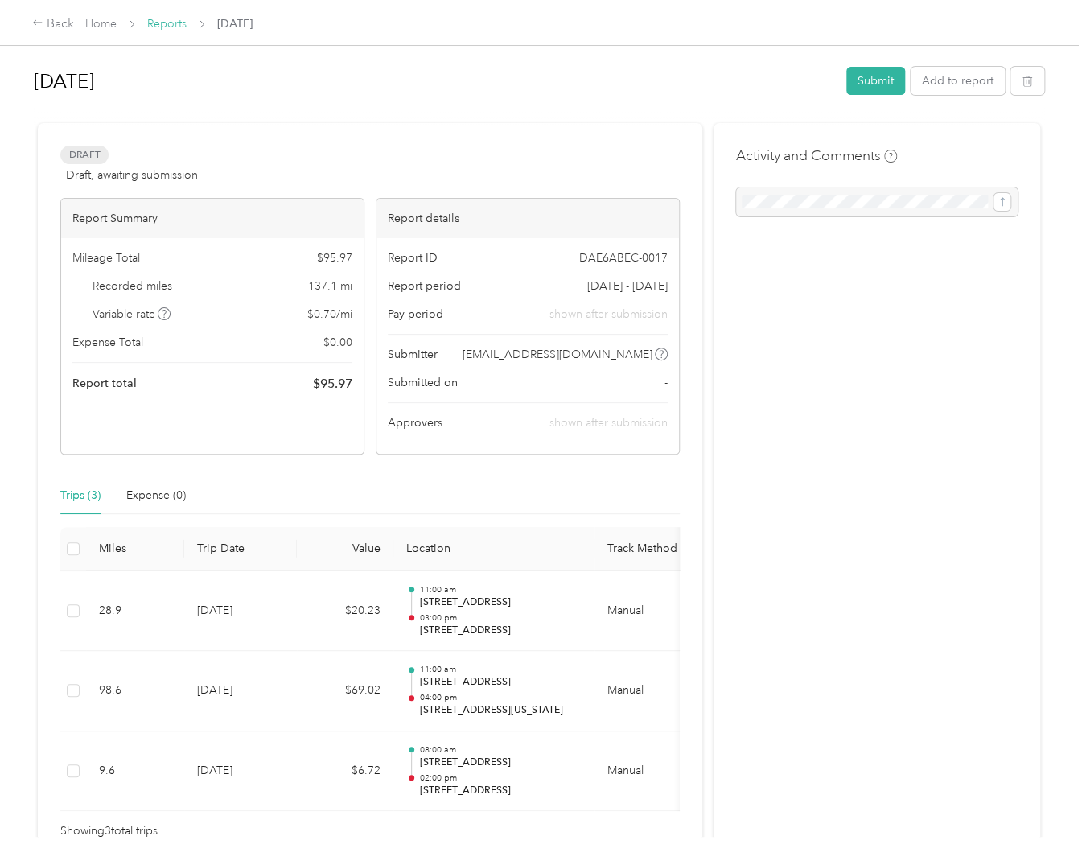
click at [174, 28] on link "Reports" at bounding box center [166, 24] width 39 height 14
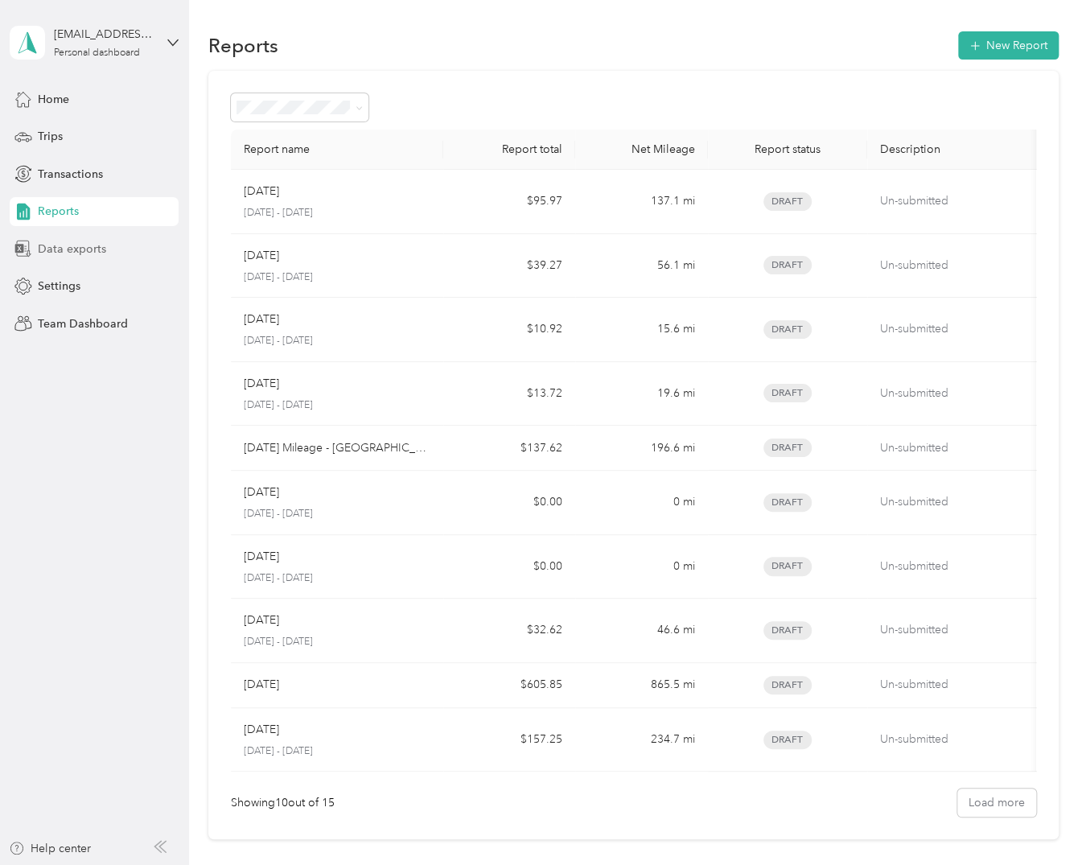
click at [89, 251] on span "Data exports" at bounding box center [72, 249] width 68 height 17
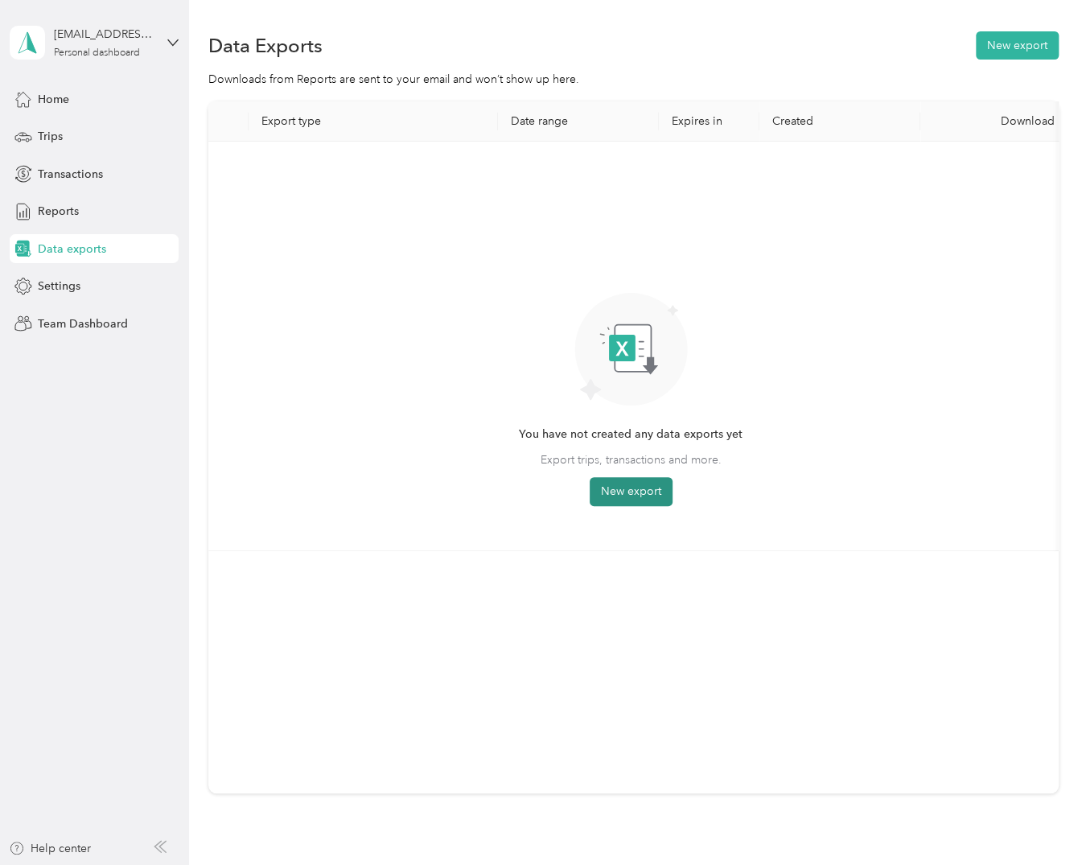
click at [655, 494] on button "New export" at bounding box center [631, 491] width 83 height 29
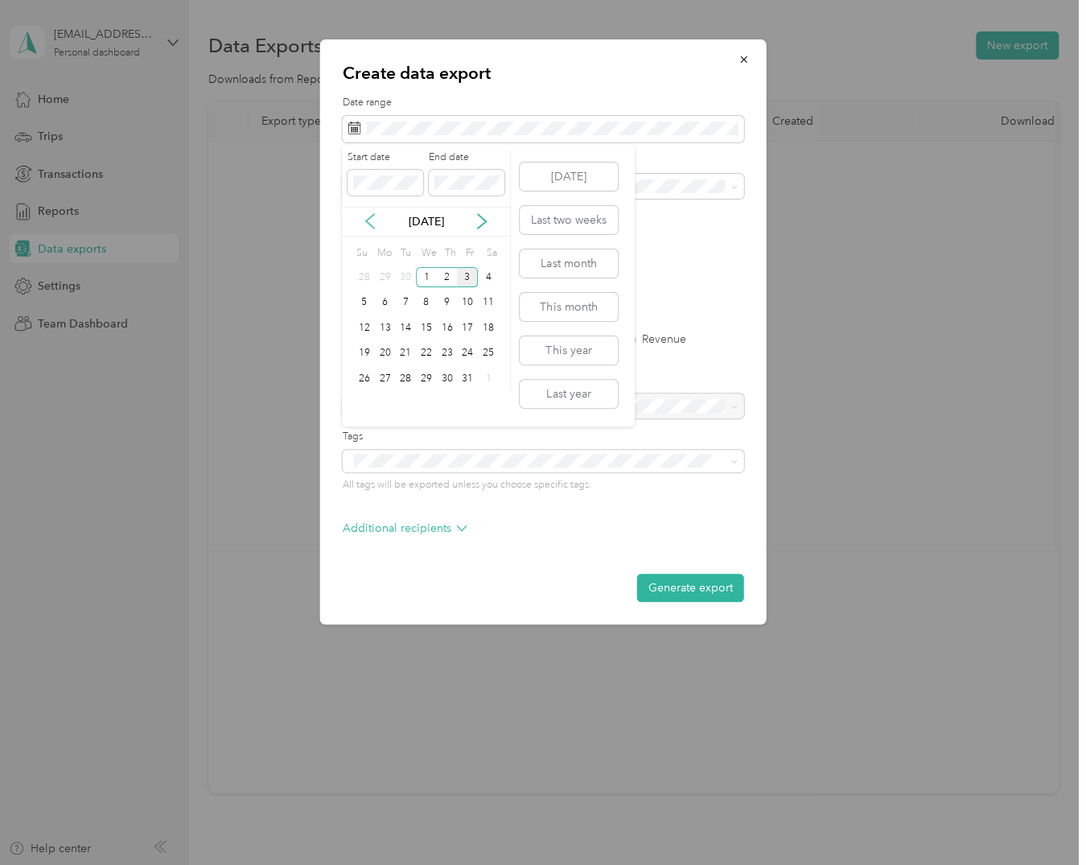
click at [361, 216] on div "[DATE]" at bounding box center [426, 221] width 168 height 17
click at [373, 221] on icon at bounding box center [370, 221] width 16 height 16
click at [389, 273] on div "1" at bounding box center [385, 277] width 21 height 20
click at [412, 380] on div "30" at bounding box center [405, 378] width 21 height 20
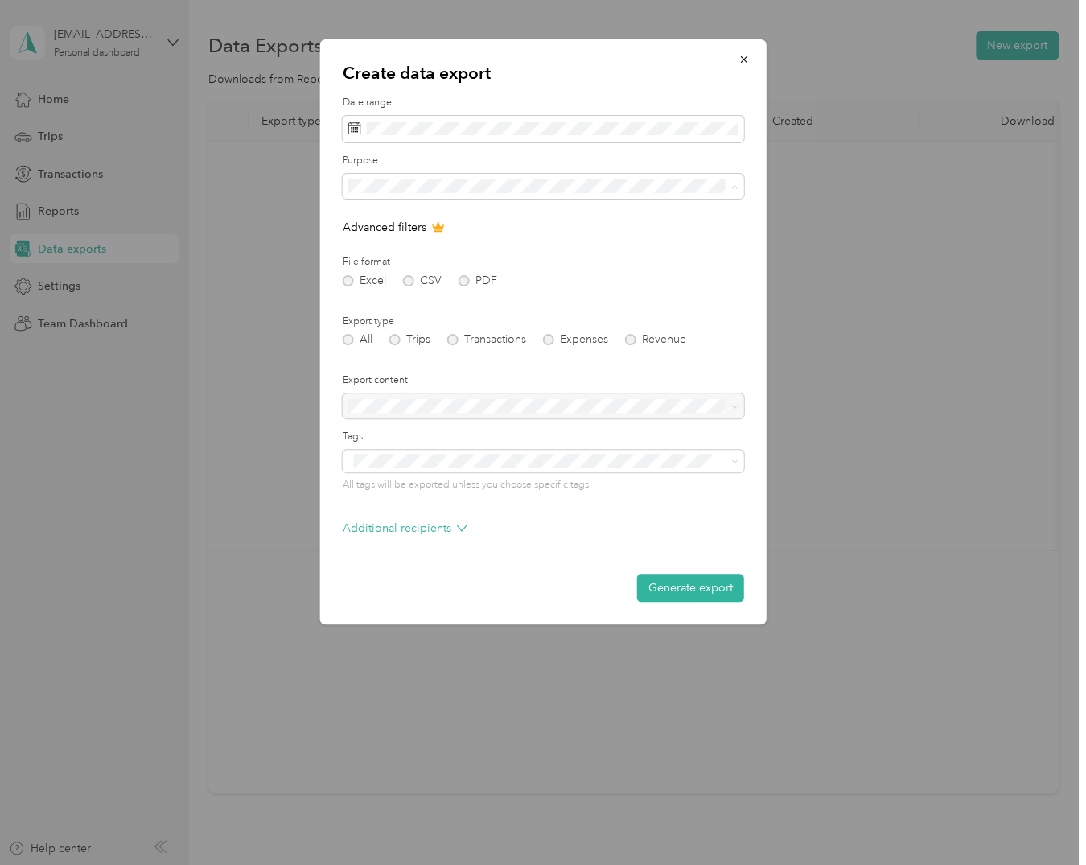
click at [462, 247] on li "[US_STATE] Railroad Company" at bounding box center [542, 243] width 401 height 28
click at [679, 586] on button "Generate export" at bounding box center [690, 588] width 107 height 28
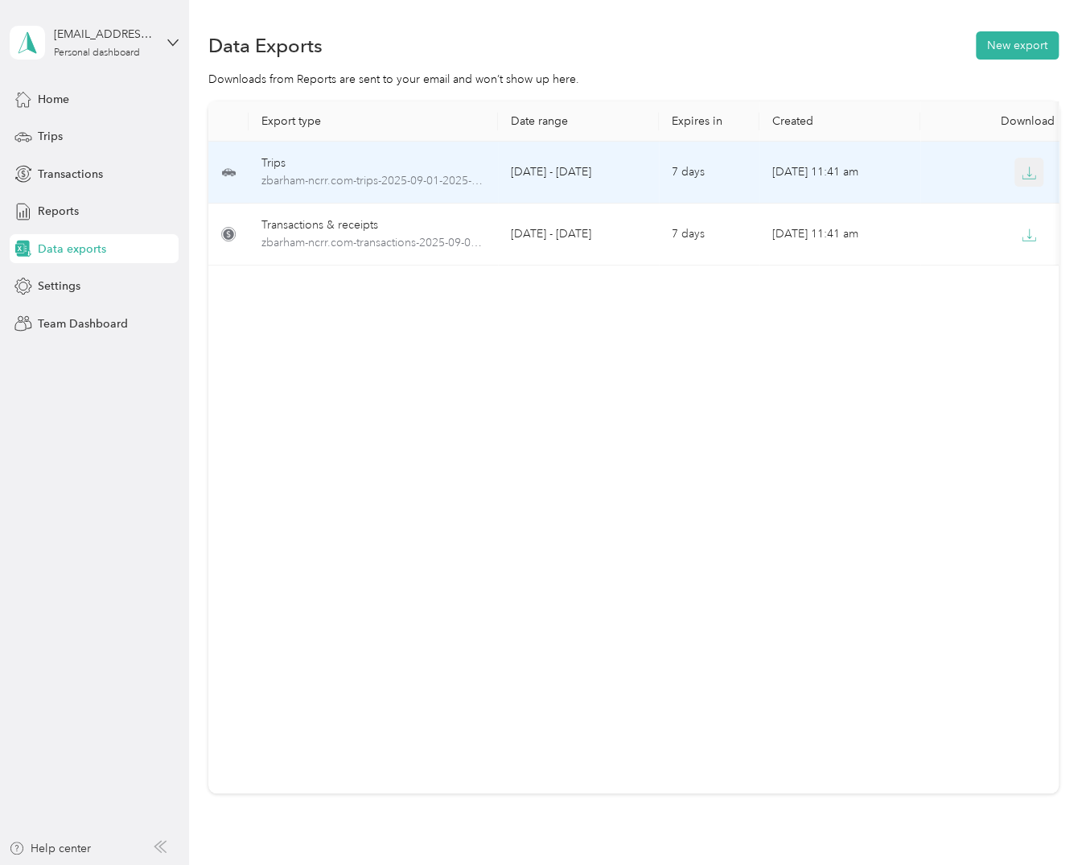
click at [1030, 171] on icon "button" at bounding box center [1029, 173] width 14 height 14
